Goal: Task Accomplishment & Management: Use online tool/utility

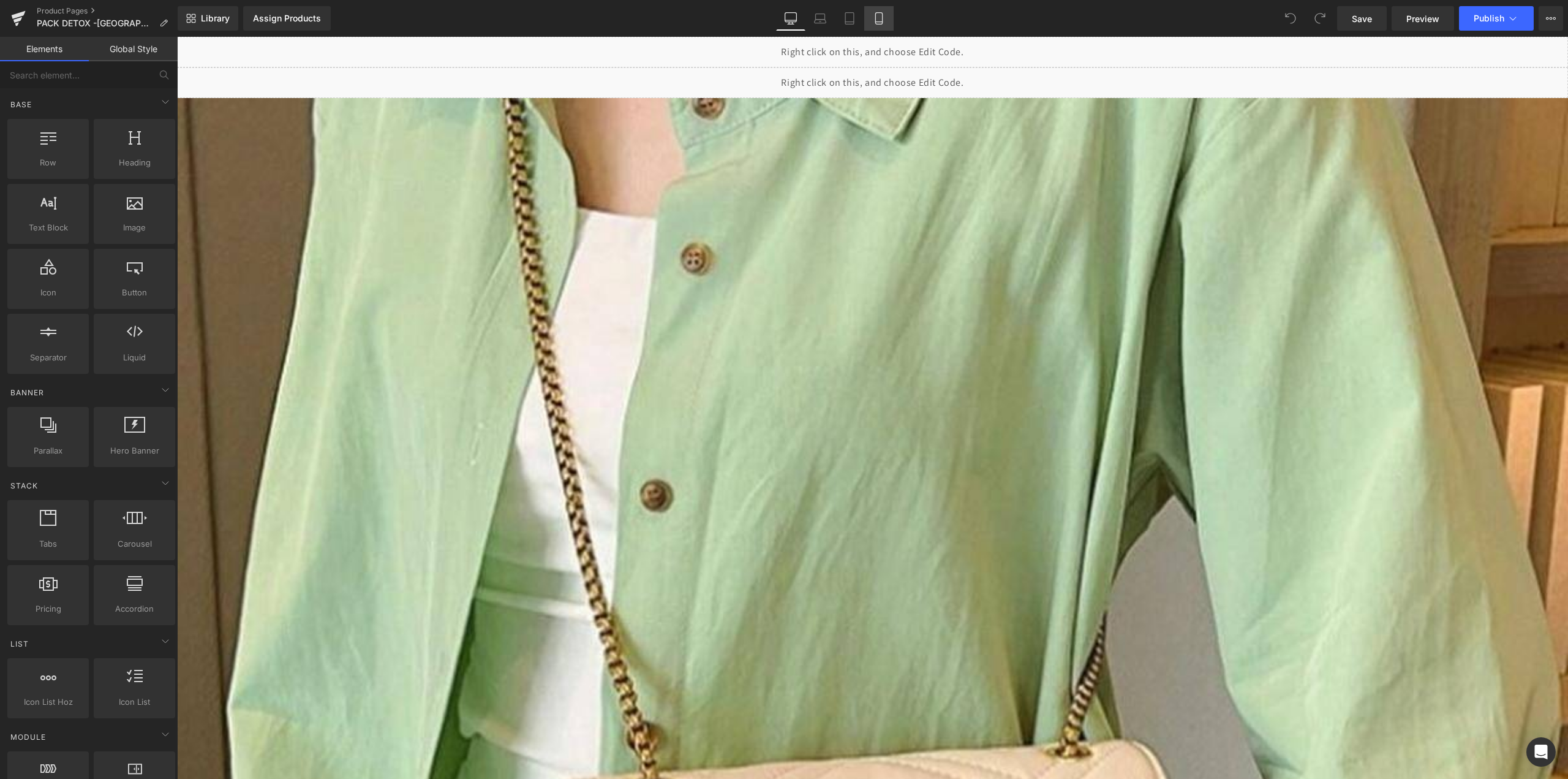
click at [879, 11] on link "Mobile" at bounding box center [879, 19] width 29 height 24
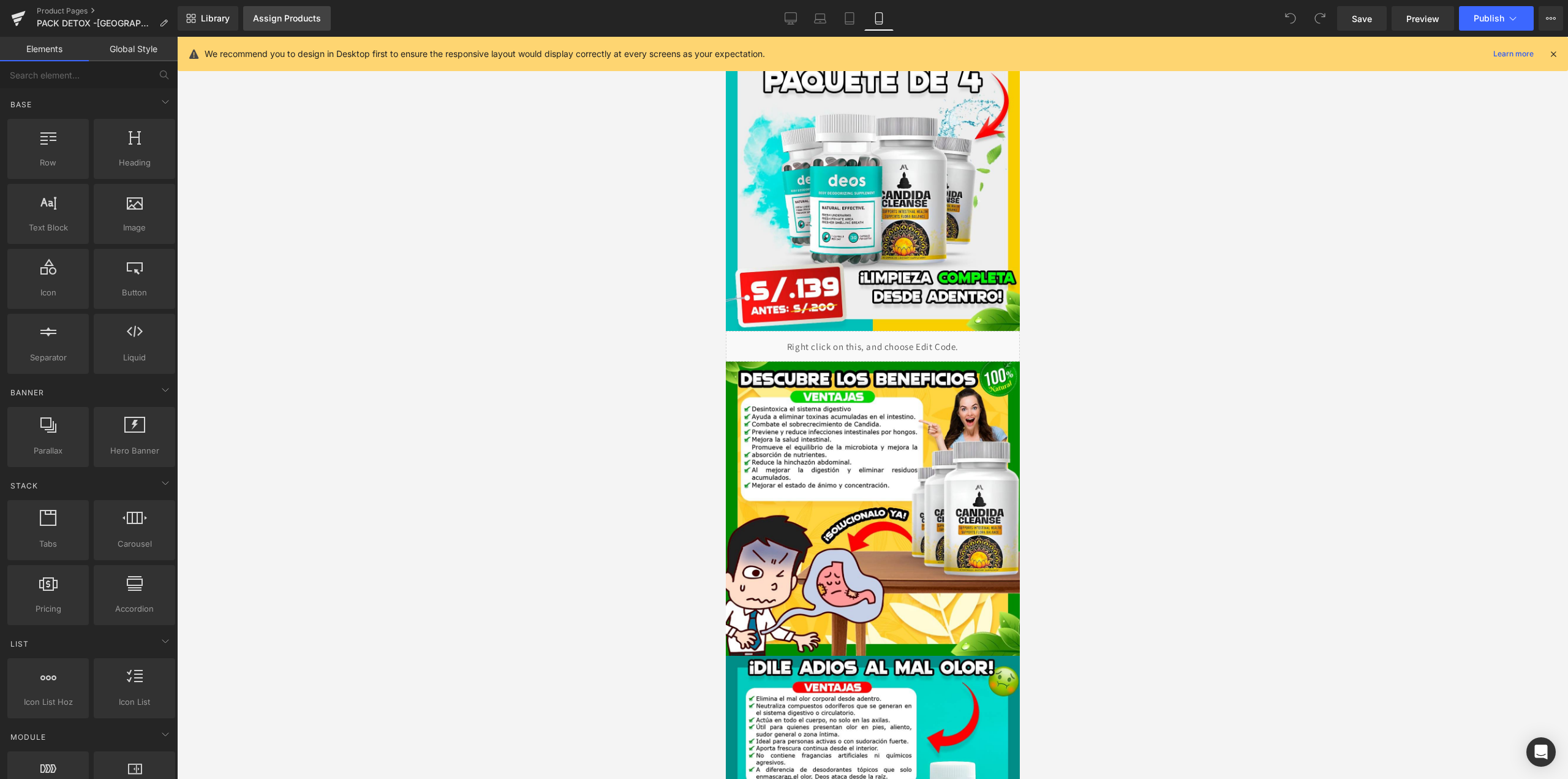
click at [316, 24] on link "Assign Products" at bounding box center [286, 19] width 88 height 24
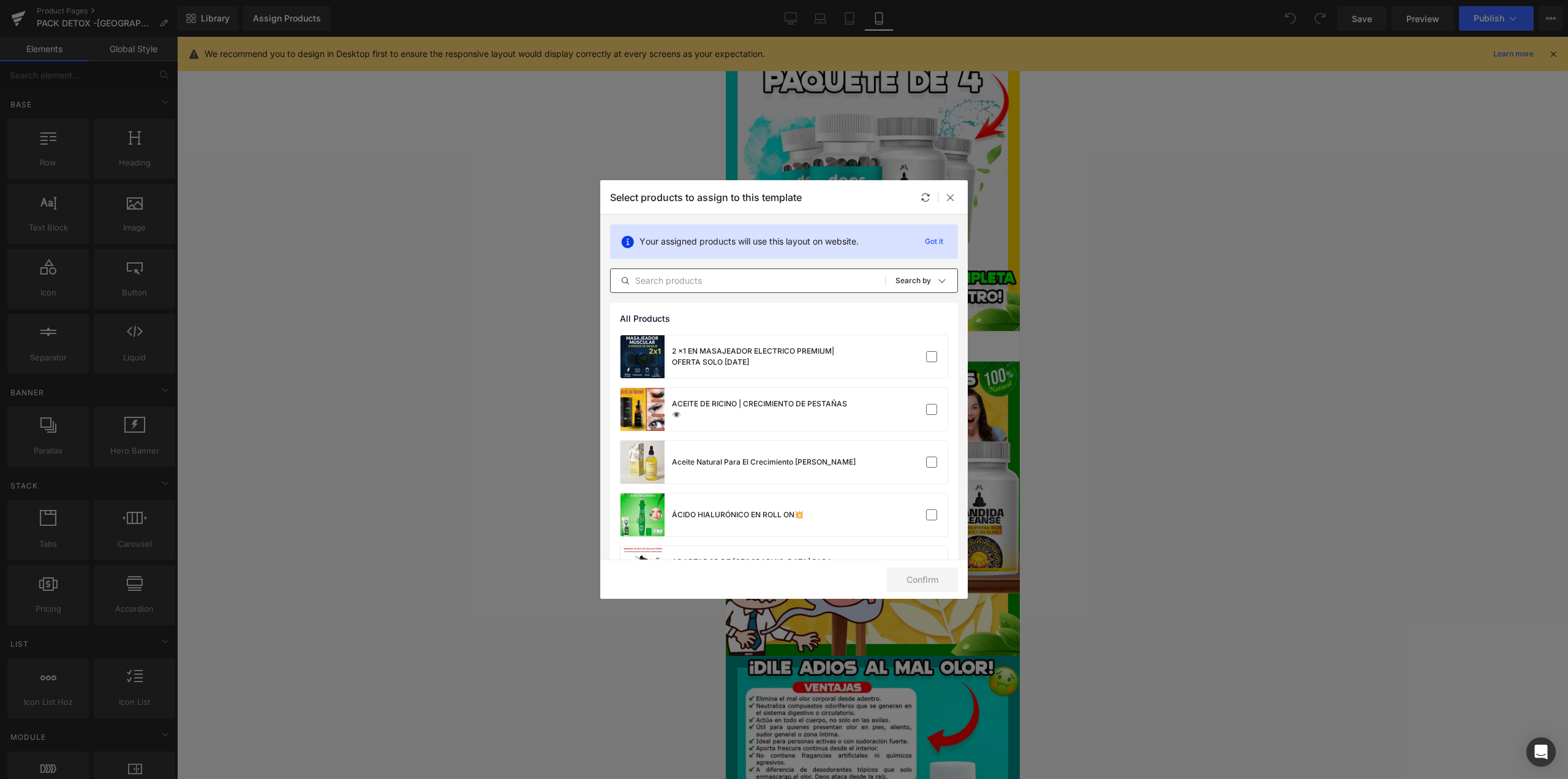
click at [734, 290] on div "All Products Shopify Collections Product Templates Shopify Collections Sort: Se…" at bounding box center [784, 281] width 348 height 24
click at [942, 240] on p "Got it" at bounding box center [934, 242] width 28 height 15
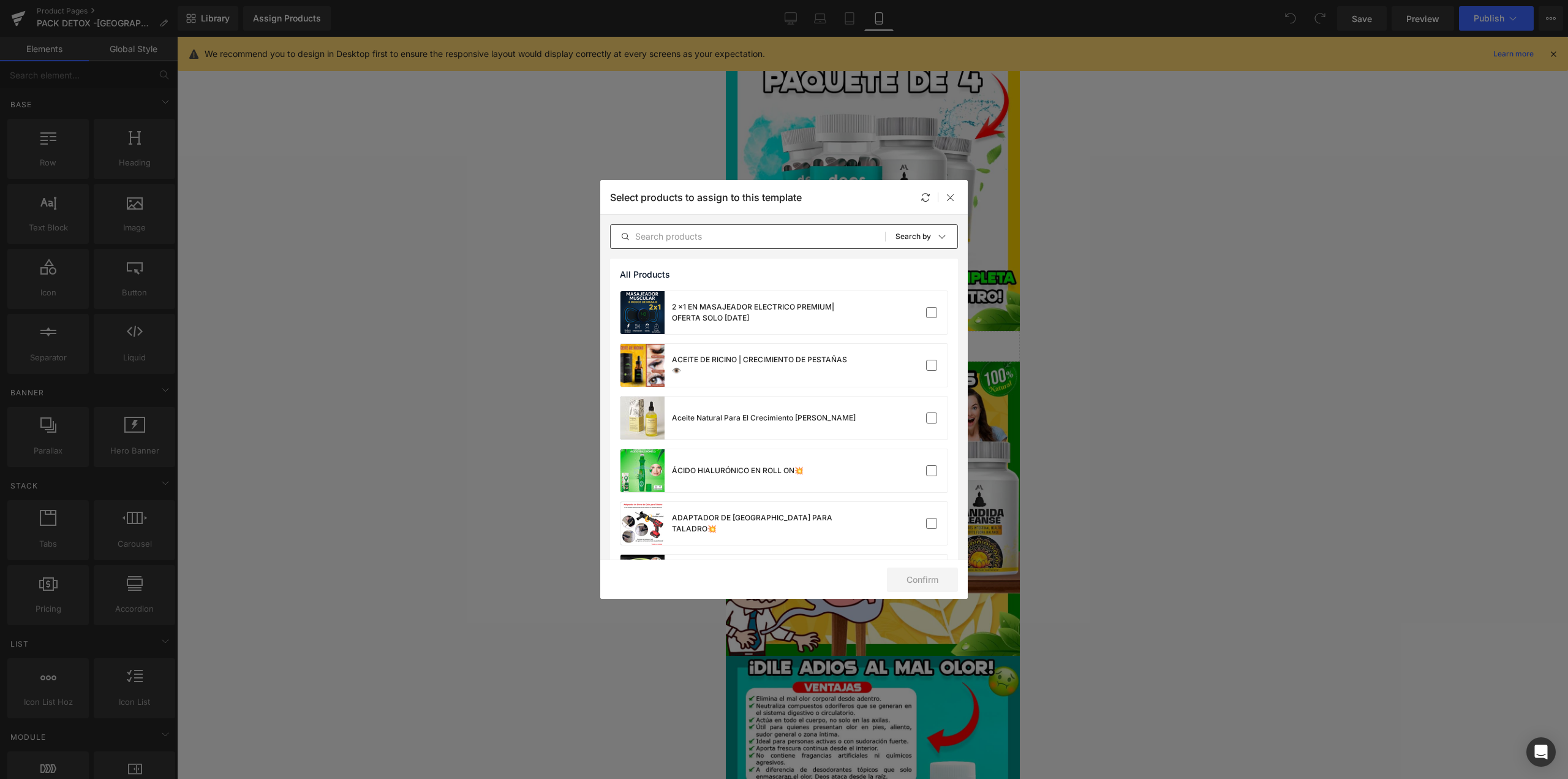
click at [666, 244] on div "All Products Shopify Collections Product Templates Shopify Collections Sort: Se…" at bounding box center [784, 237] width 348 height 24
click at [664, 239] on input "text" at bounding box center [748, 237] width 274 height 15
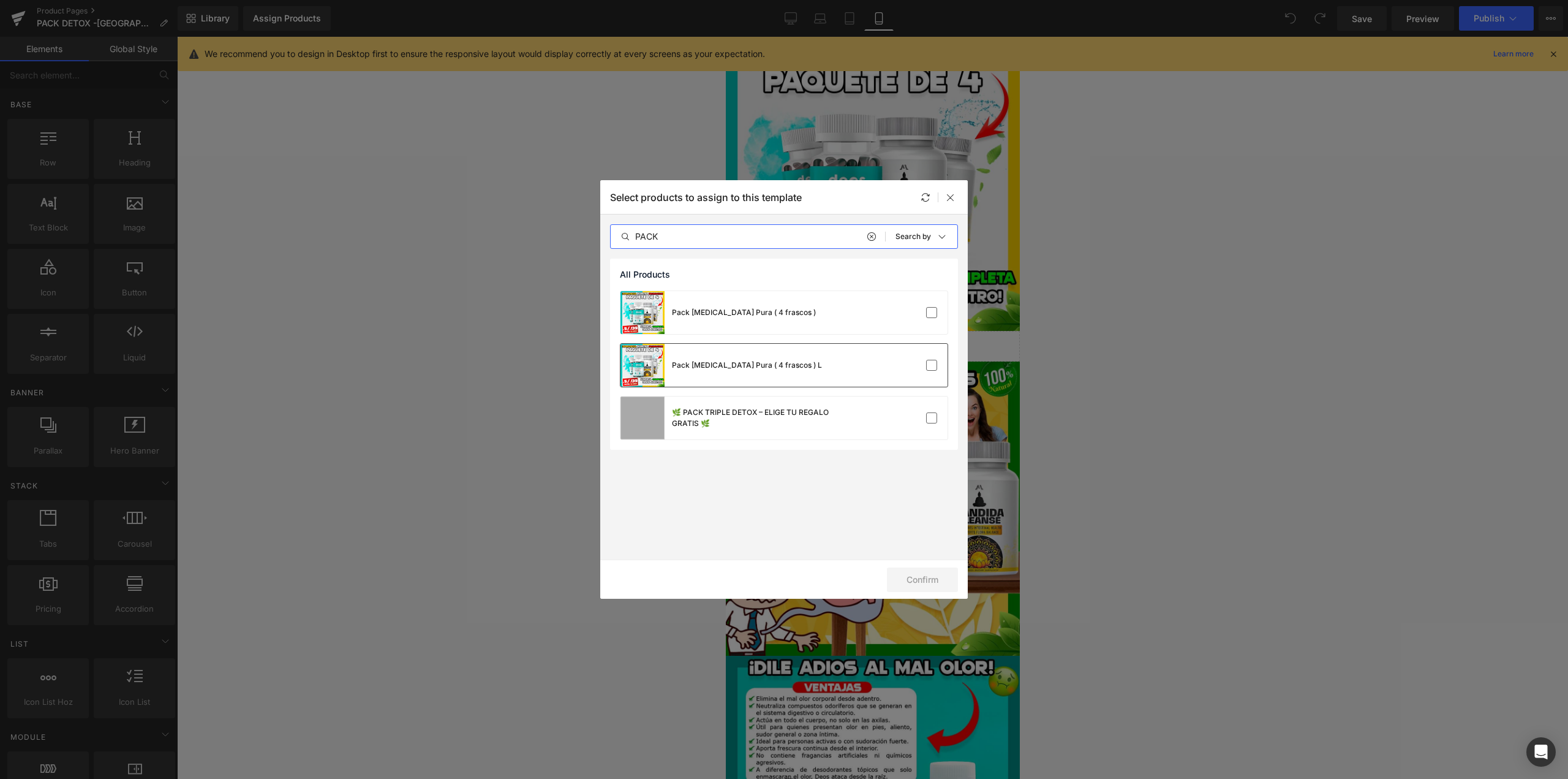
type input "PACK"
click at [772, 349] on div "Pack [MEDICAL_DATA] Pura ( 4 frascos ) L" at bounding box center [721, 365] width 201 height 43
click at [935, 594] on div "Confirm" at bounding box center [784, 579] width 368 height 39
drag, startPoint x: 935, startPoint y: 586, endPoint x: 959, endPoint y: 522, distance: 68.4
click at [935, 585] on button "Confirm" at bounding box center [922, 580] width 71 height 24
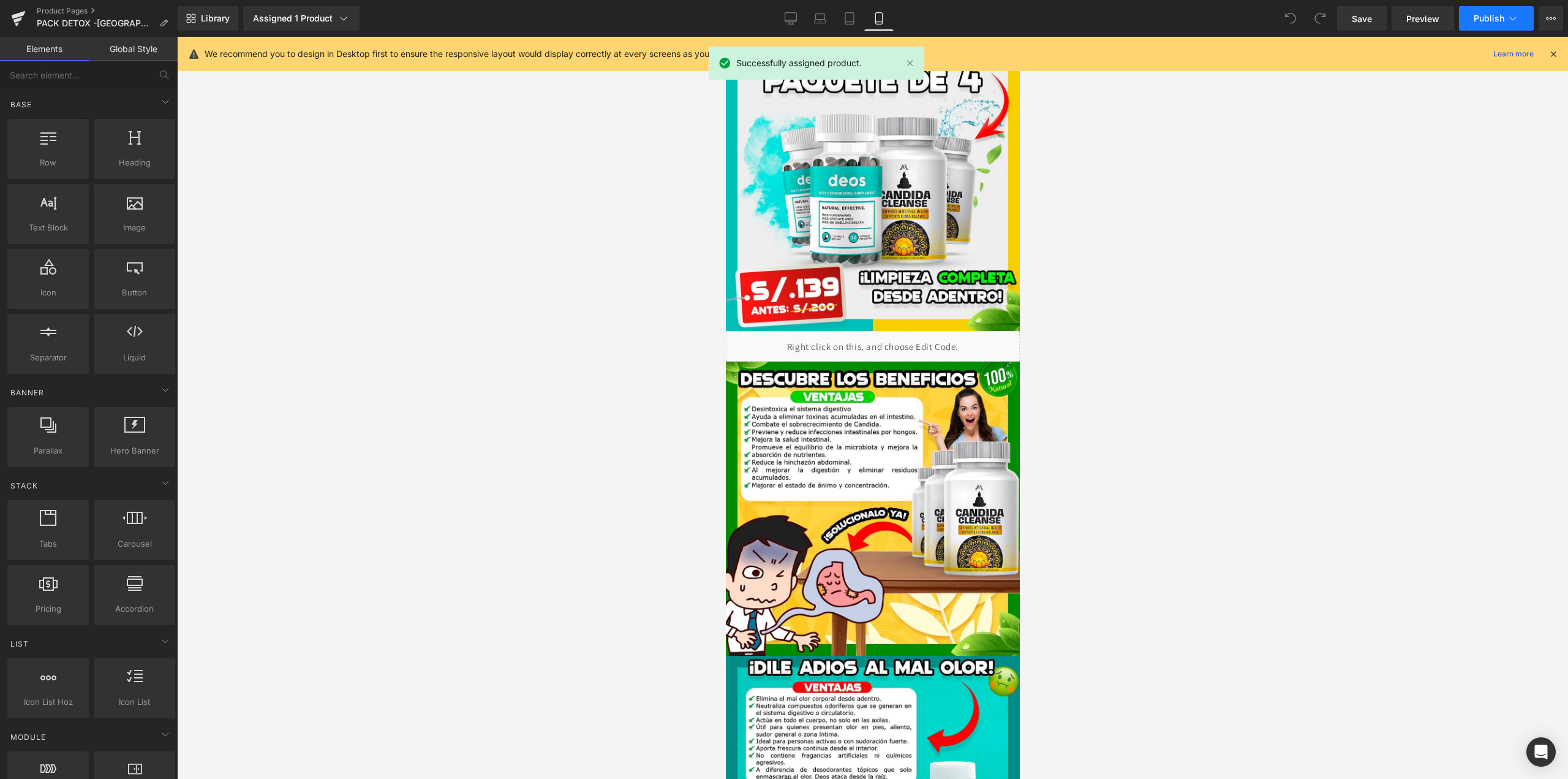
click at [1484, 23] on span "Publish" at bounding box center [1489, 19] width 31 height 10
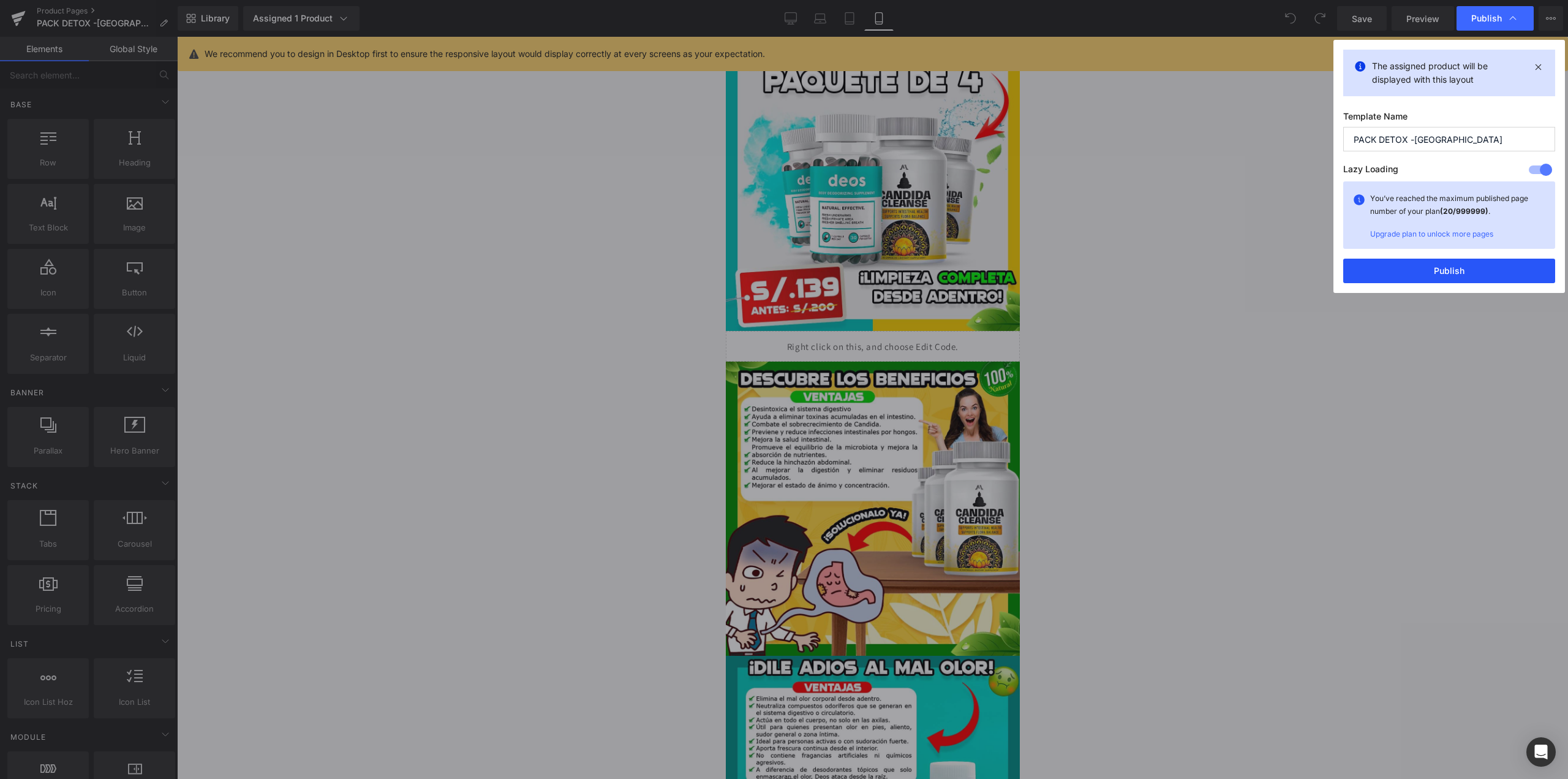
click at [1397, 276] on button "Publish" at bounding box center [1449, 271] width 212 height 24
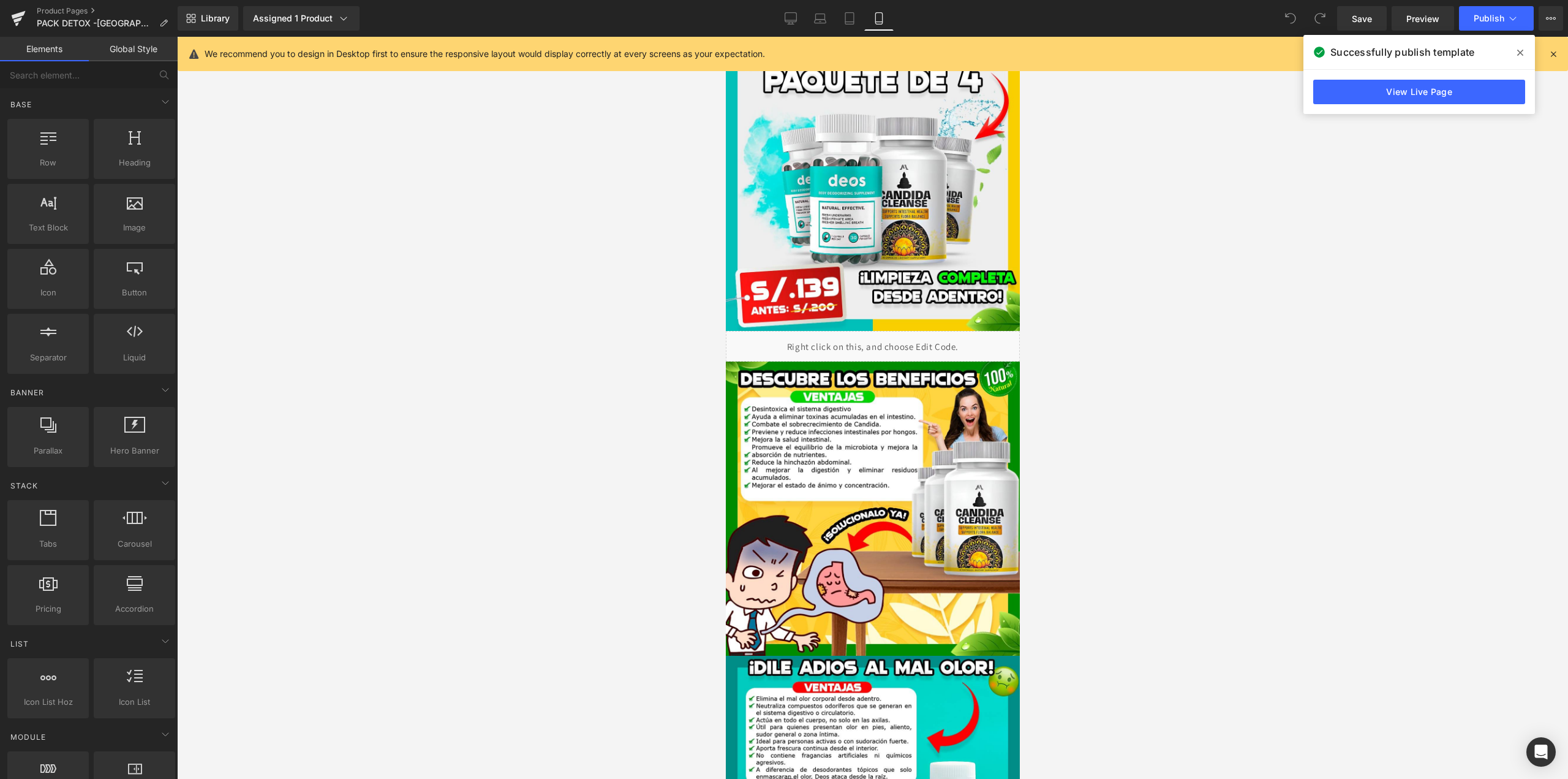
click at [1420, 154] on div at bounding box center [872, 407] width 1391 height 742
click at [1491, 16] on span "Publish" at bounding box center [1489, 19] width 31 height 10
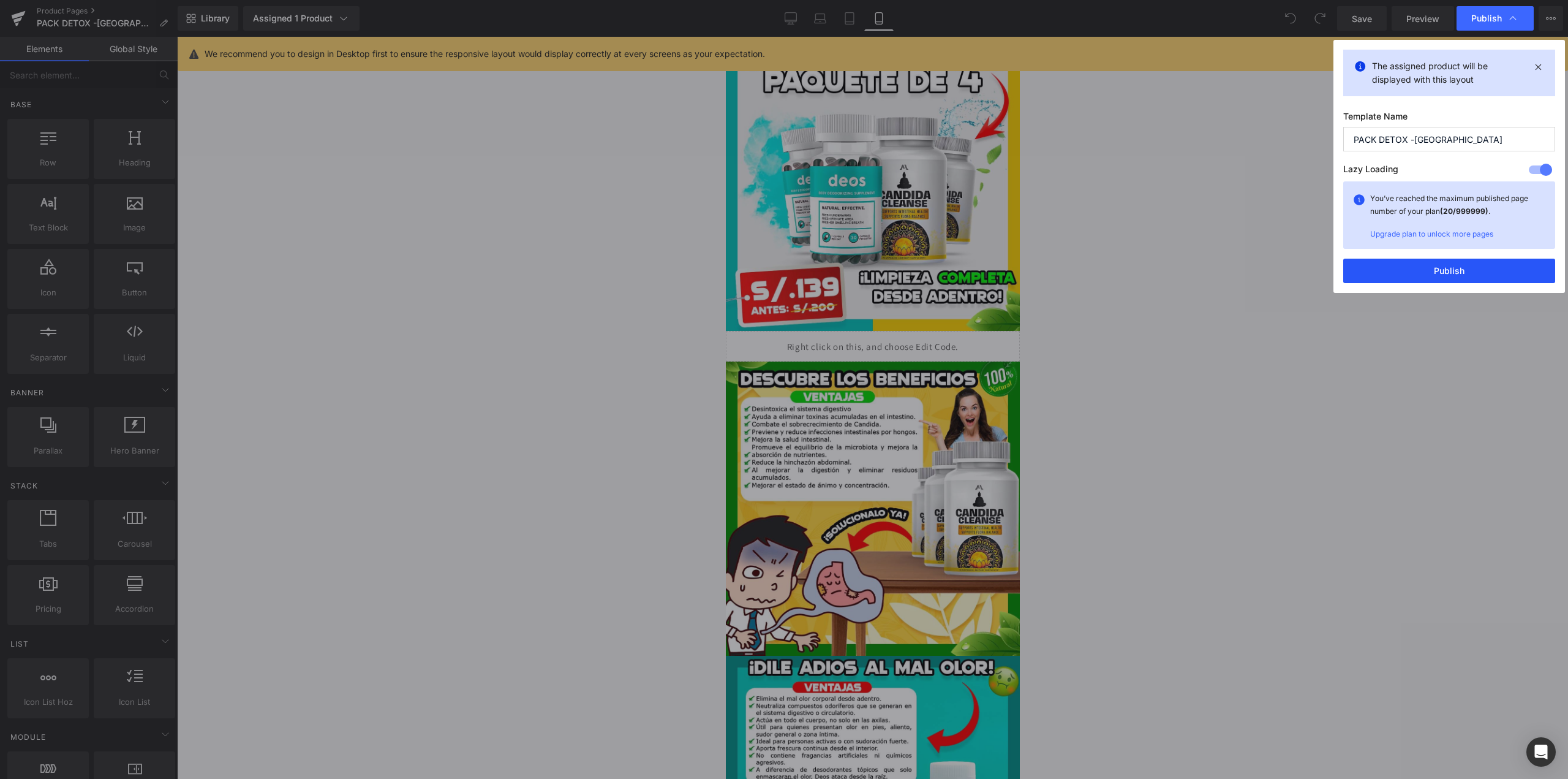
click at [1369, 264] on button "Publish" at bounding box center [1449, 271] width 212 height 24
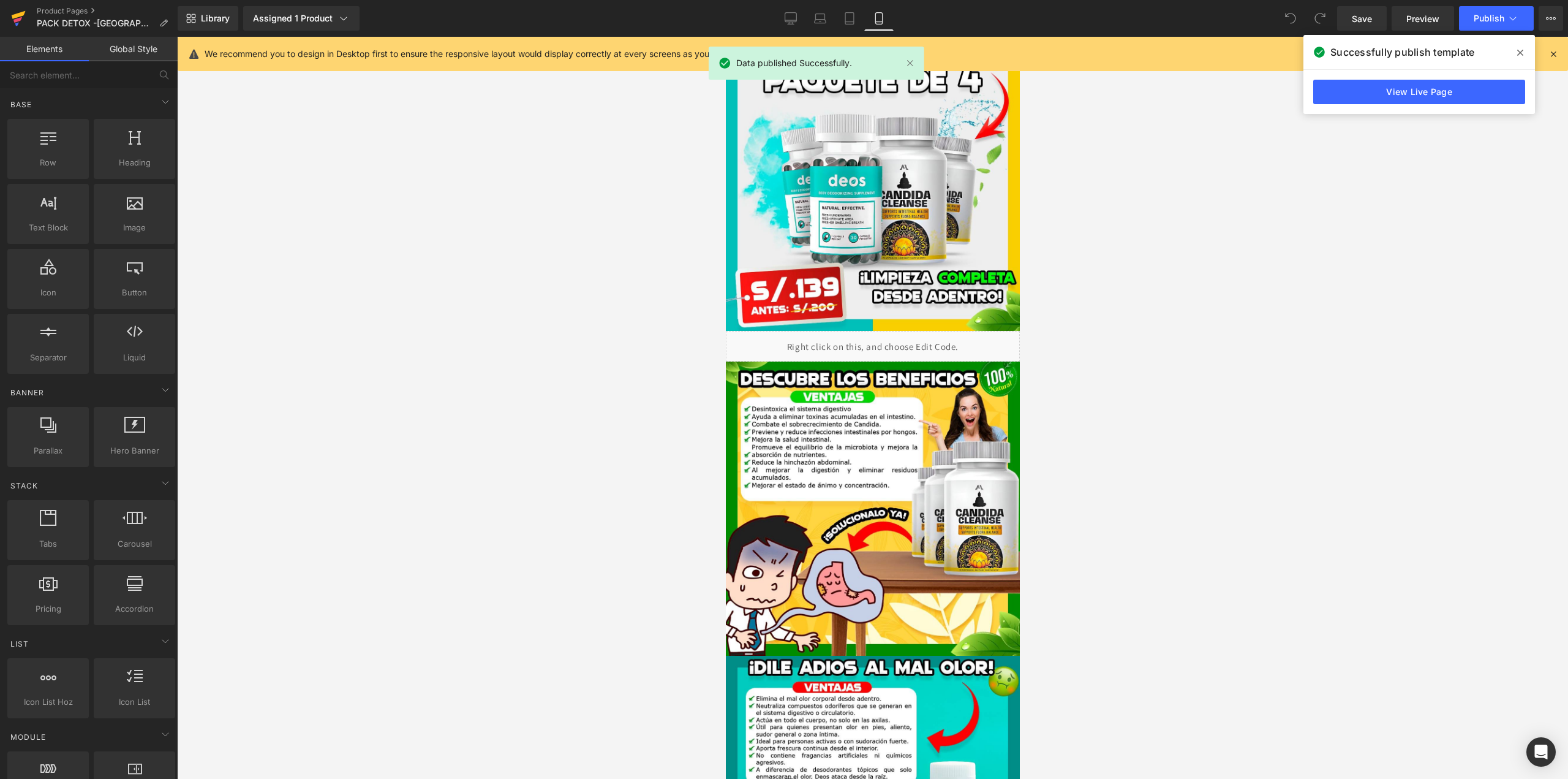
click at [14, 22] on icon at bounding box center [18, 18] width 15 height 31
